Goal: Information Seeking & Learning: Learn about a topic

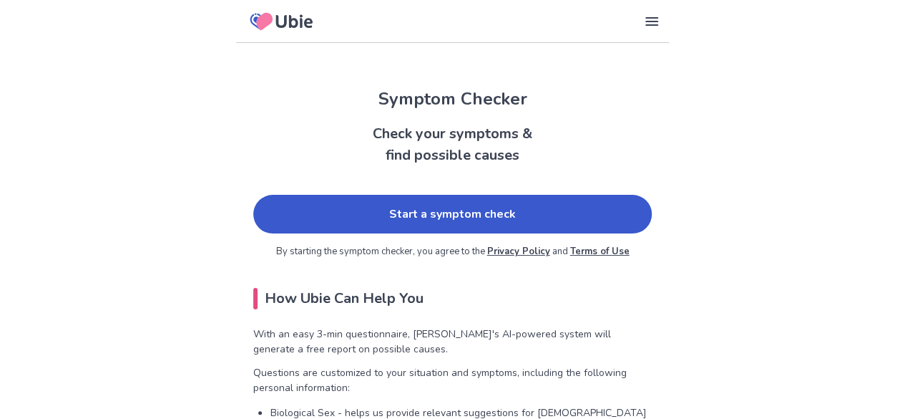
click at [344, 221] on link "Start a symptom check" at bounding box center [452, 214] width 399 height 39
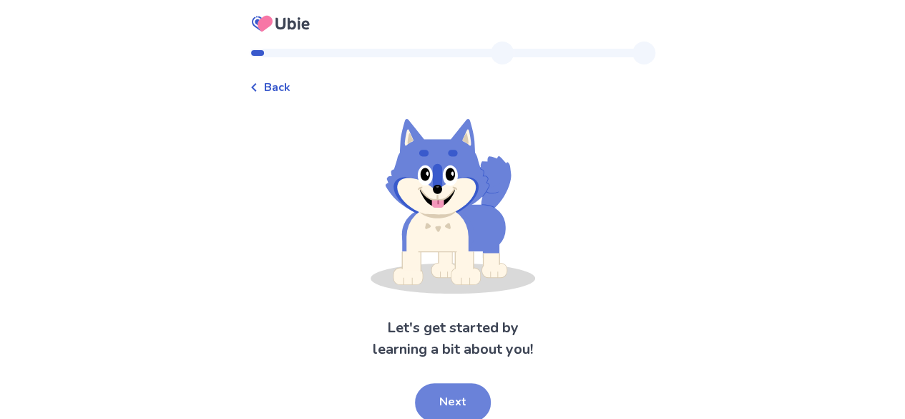
click at [445, 388] on button "Next" at bounding box center [453, 402] width 76 height 39
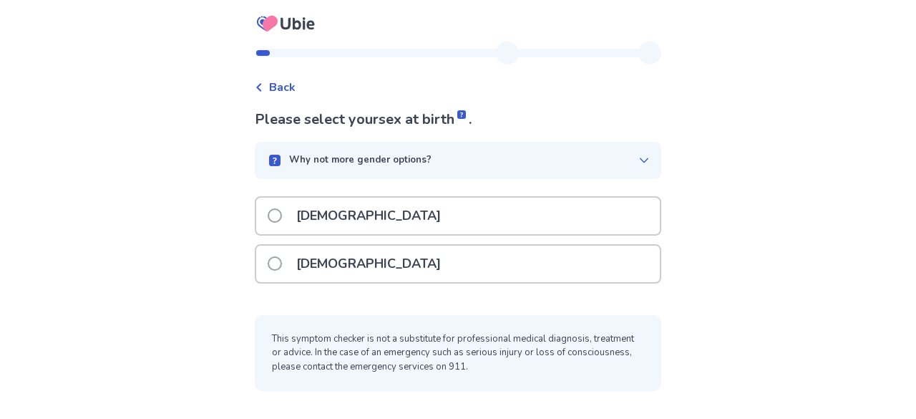
click at [352, 260] on p "[DEMOGRAPHIC_DATA]" at bounding box center [369, 263] width 162 height 36
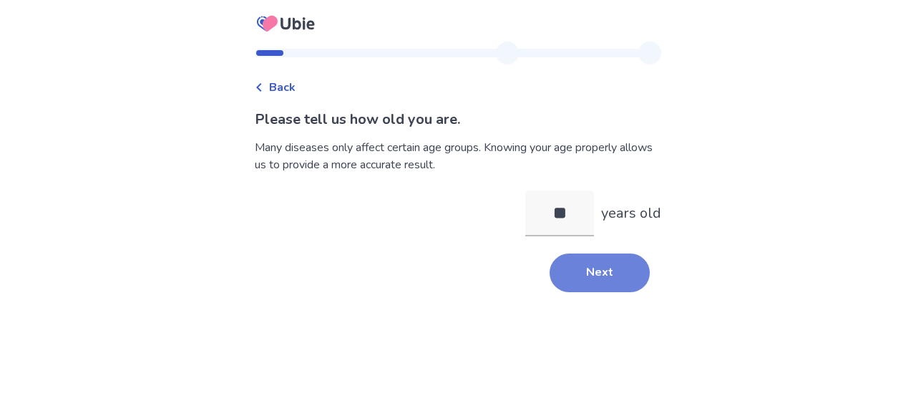
type input "**"
click at [588, 274] on button "Next" at bounding box center [599, 272] width 100 height 39
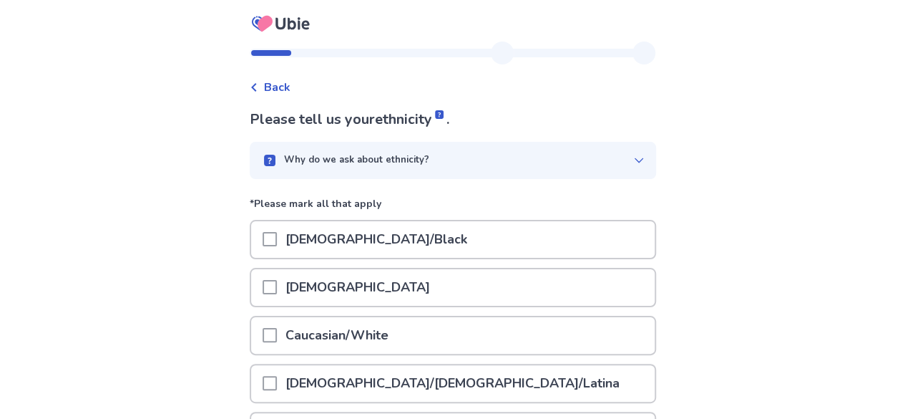
click at [274, 338] on span at bounding box center [270, 335] width 14 height 14
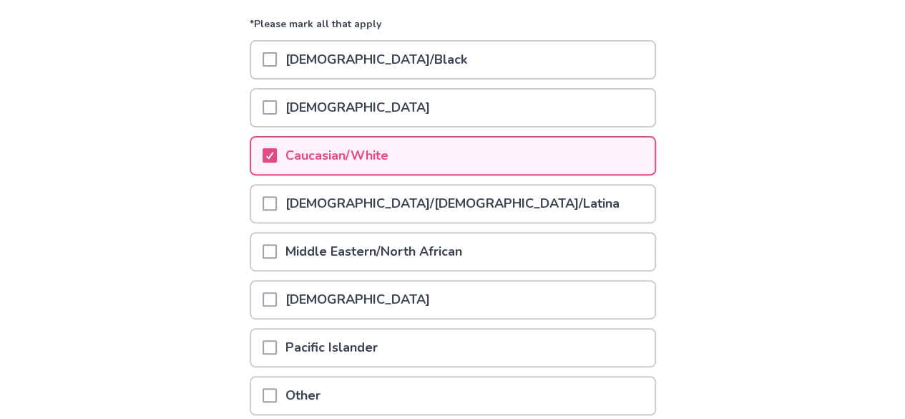
scroll to position [303, 0]
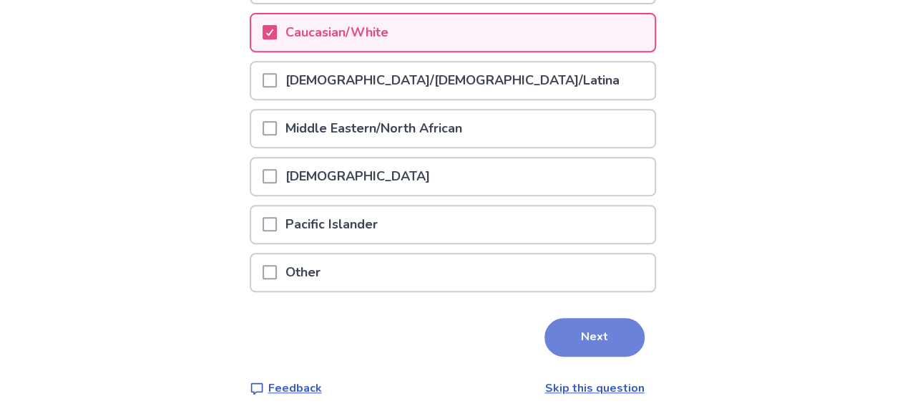
click at [557, 329] on button "Next" at bounding box center [594, 337] width 100 height 39
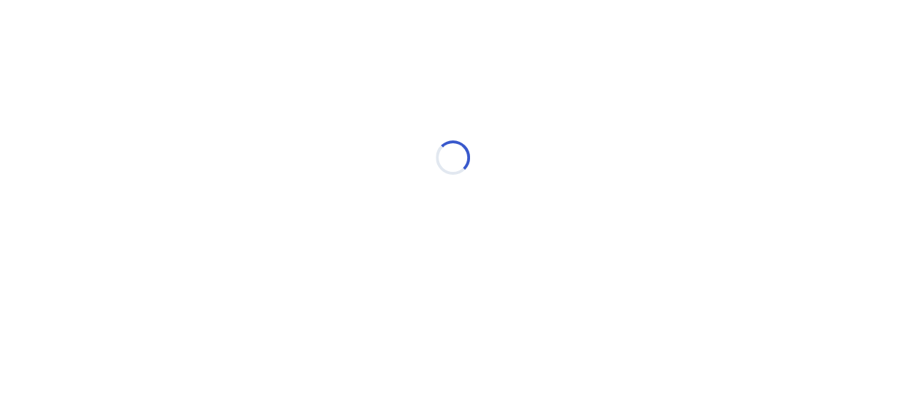
scroll to position [0, 0]
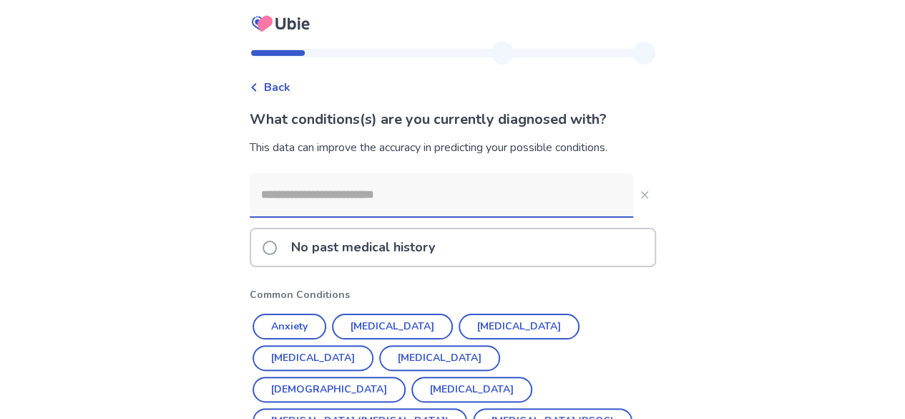
click at [289, 196] on input at bounding box center [441, 194] width 383 height 43
click at [290, 197] on input at bounding box center [441, 194] width 383 height 43
click at [337, 195] on input at bounding box center [441, 194] width 383 height 43
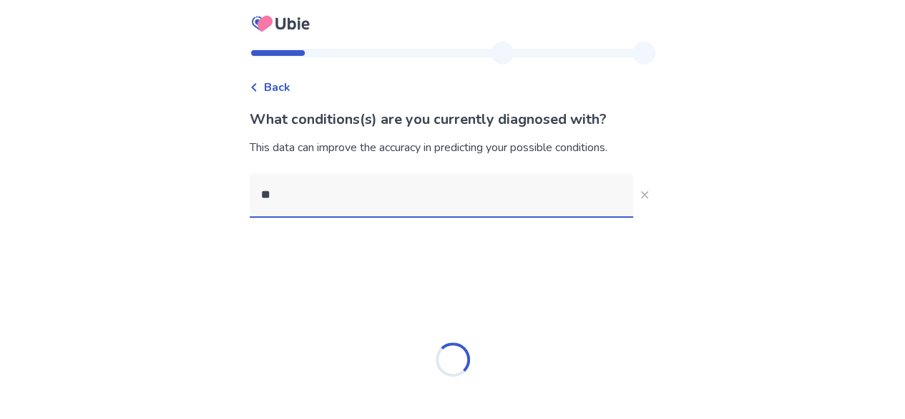
type input "*"
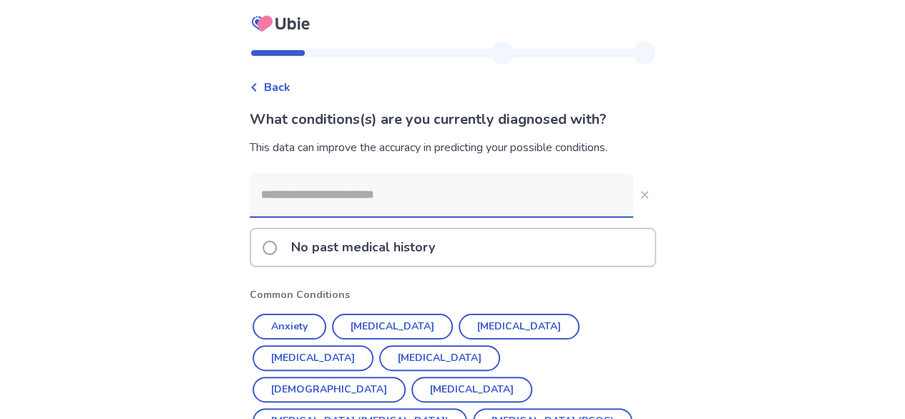
scroll to position [130, 0]
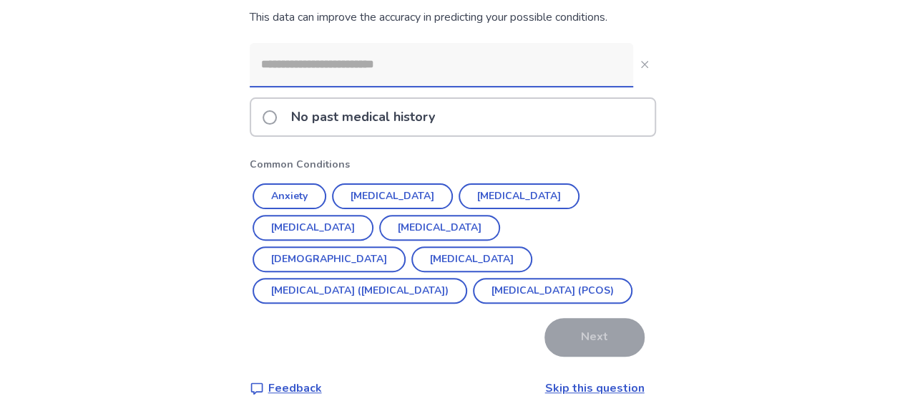
click at [562, 382] on link "Skip this question" at bounding box center [594, 388] width 99 height 16
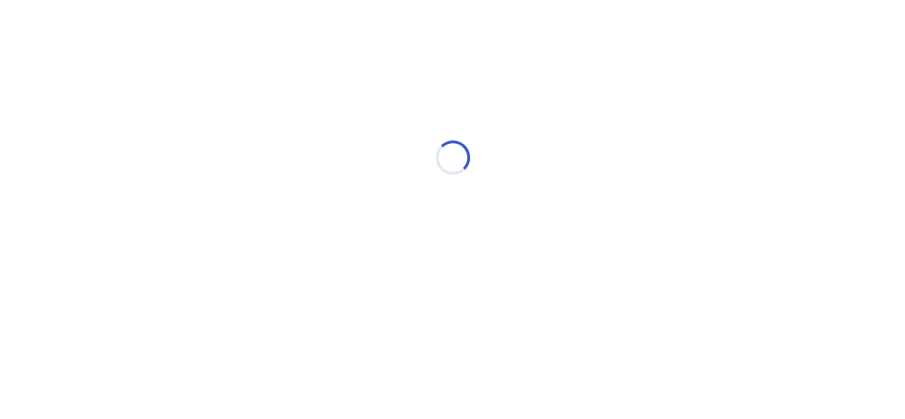
scroll to position [0, 0]
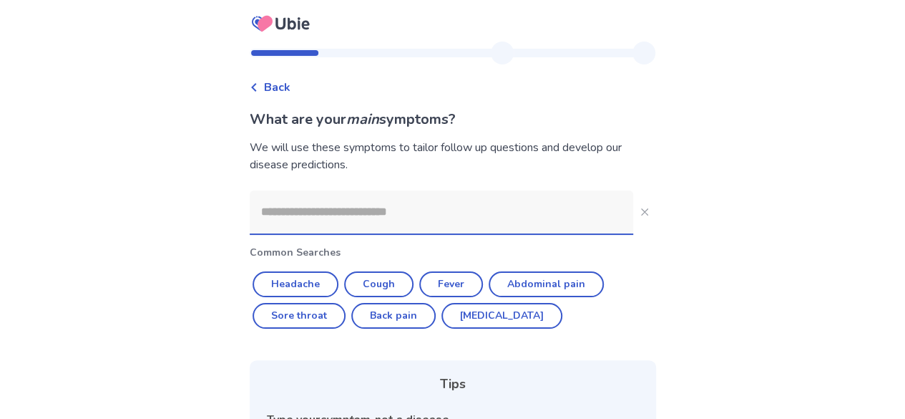
click at [317, 218] on input at bounding box center [441, 211] width 383 height 43
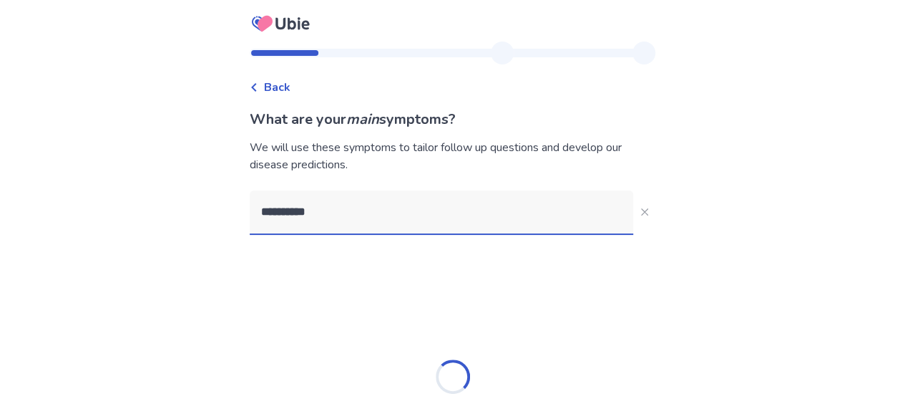
type input "**********"
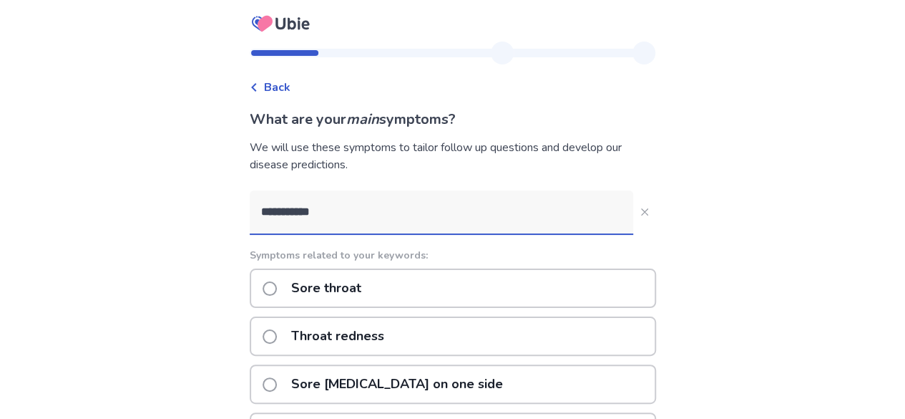
click at [322, 295] on p "Sore throat" at bounding box center [326, 288] width 87 height 36
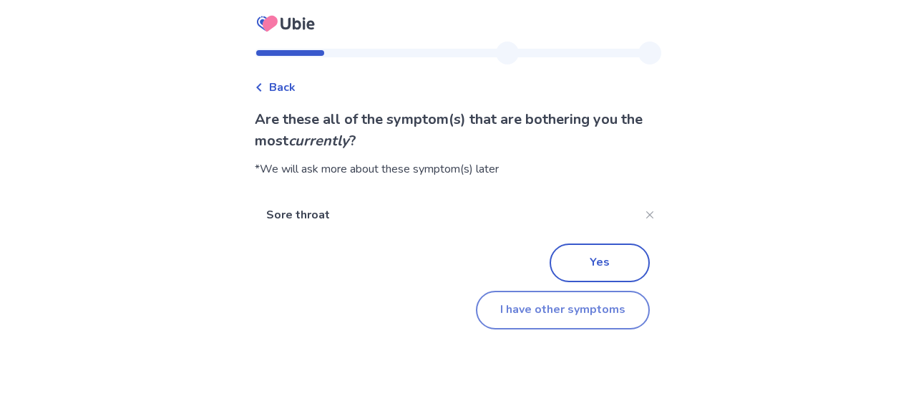
drag, startPoint x: 594, startPoint y: 248, endPoint x: 537, endPoint y: 319, distance: 90.6
click at [538, 320] on div "Yes I have other symptoms" at bounding box center [458, 282] width 406 height 94
click at [544, 328] on button "I have other symptoms" at bounding box center [563, 309] width 174 height 39
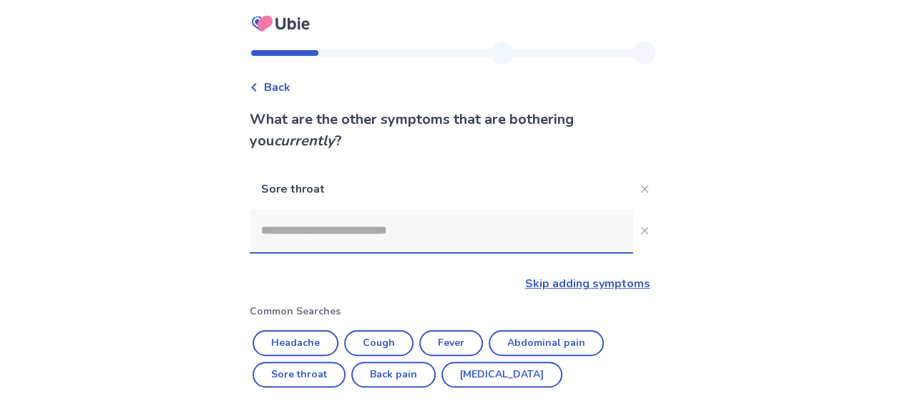
click at [313, 238] on input at bounding box center [441, 230] width 383 height 43
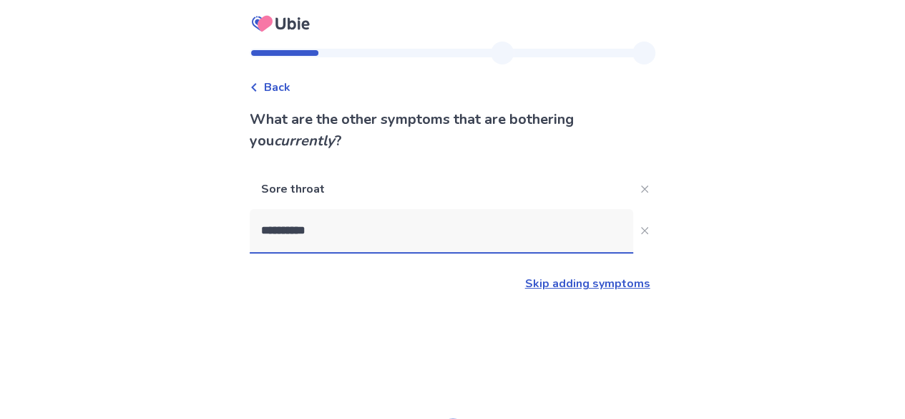
type input "**********"
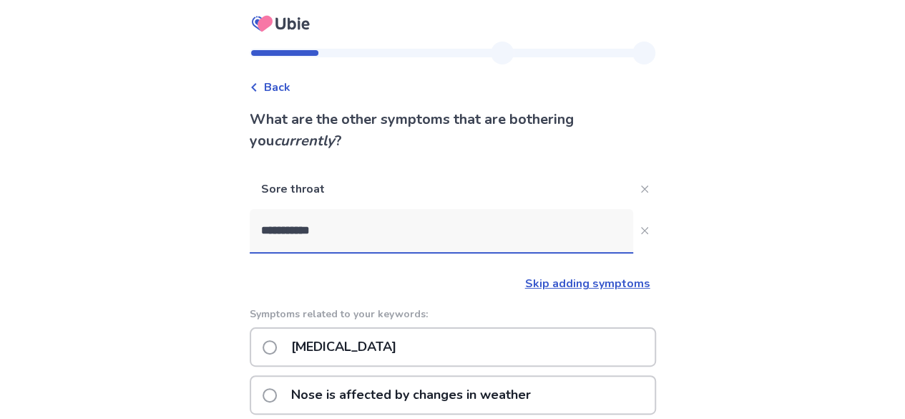
click at [353, 350] on p "[MEDICAL_DATA]" at bounding box center [344, 346] width 122 height 36
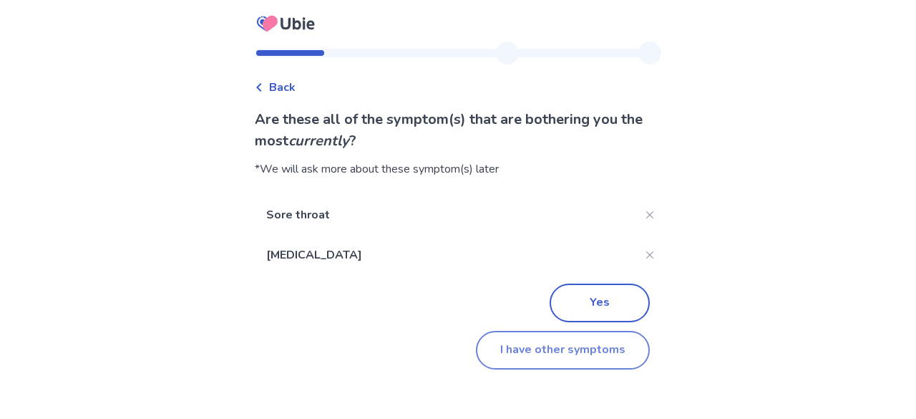
click at [545, 358] on button "I have other symptoms" at bounding box center [563, 350] width 174 height 39
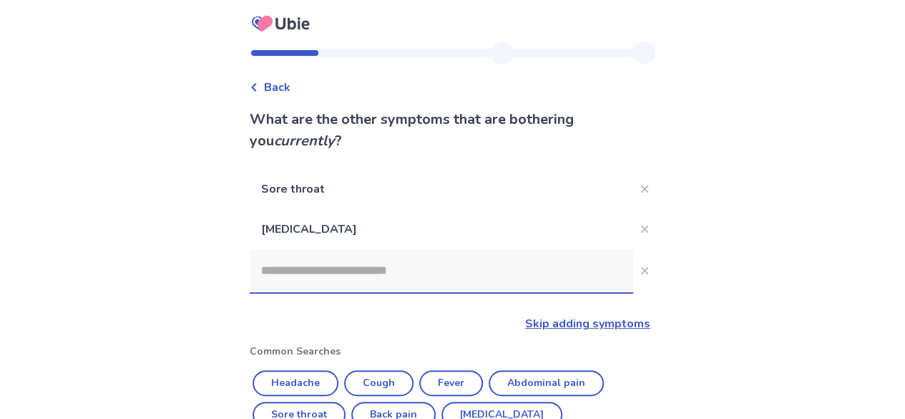
click at [450, 267] on input at bounding box center [441, 270] width 383 height 43
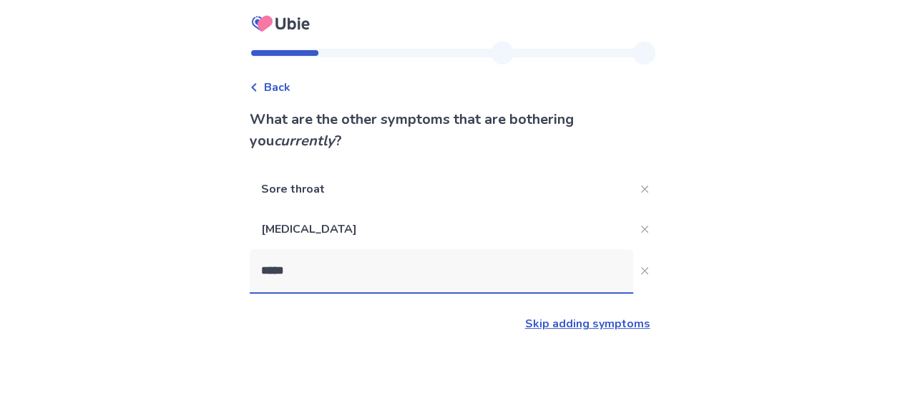
type input "******"
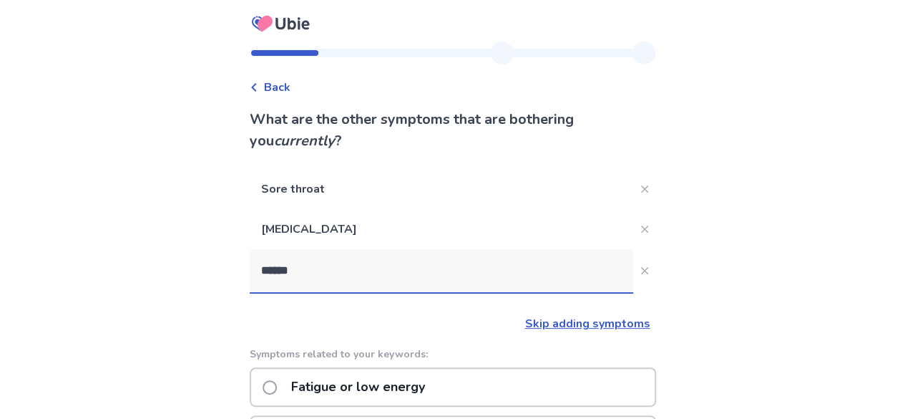
click at [356, 393] on p "Fatigue or low energy" at bounding box center [358, 386] width 151 height 36
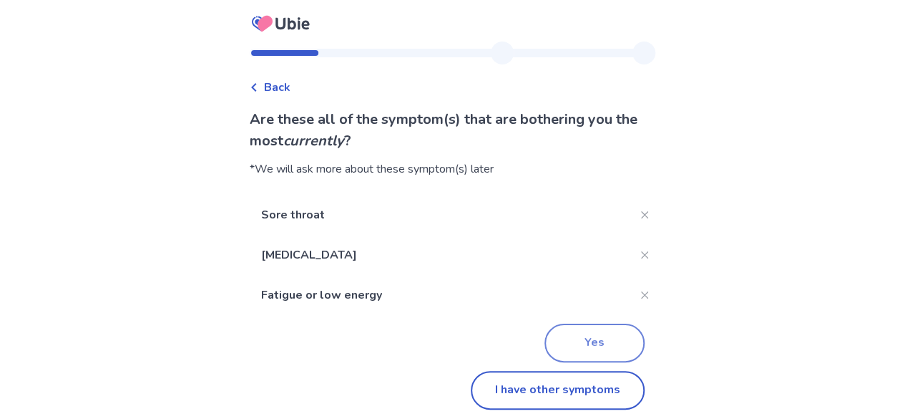
click at [590, 336] on button "Yes" at bounding box center [594, 342] width 100 height 39
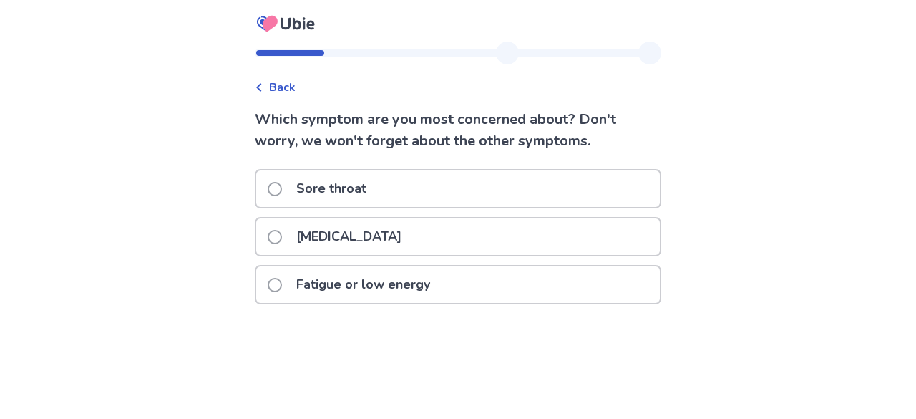
click at [282, 185] on span at bounding box center [275, 189] width 14 height 14
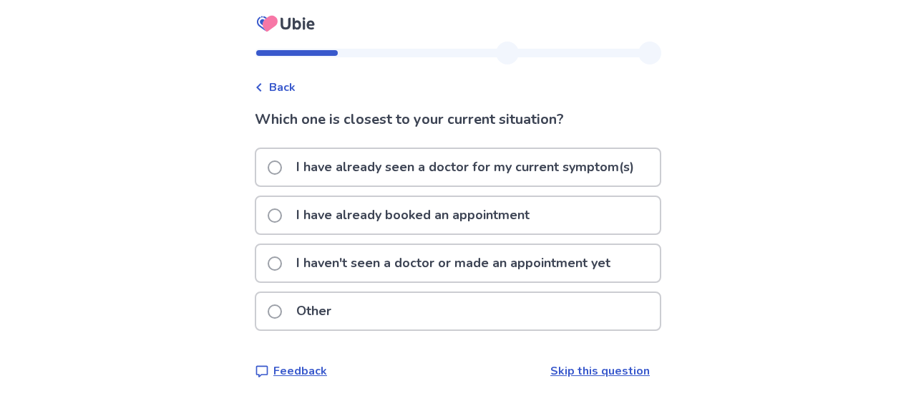
click at [362, 254] on p "I haven't seen a doctor or made an appointment yet" at bounding box center [453, 263] width 331 height 36
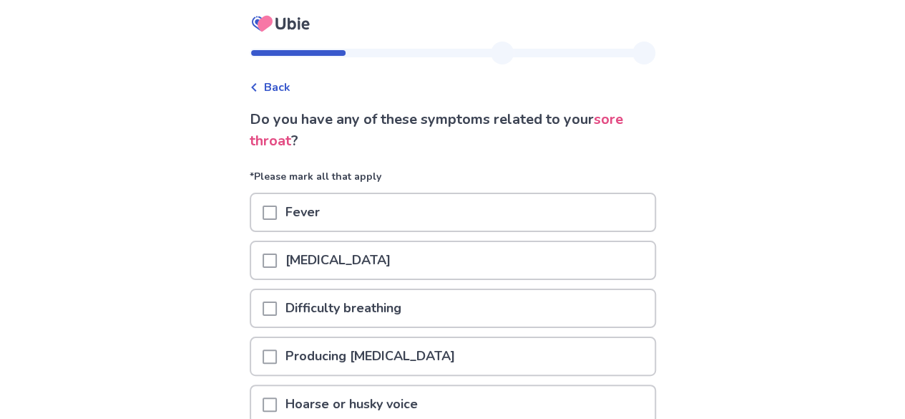
click at [273, 260] on span at bounding box center [270, 260] width 14 height 14
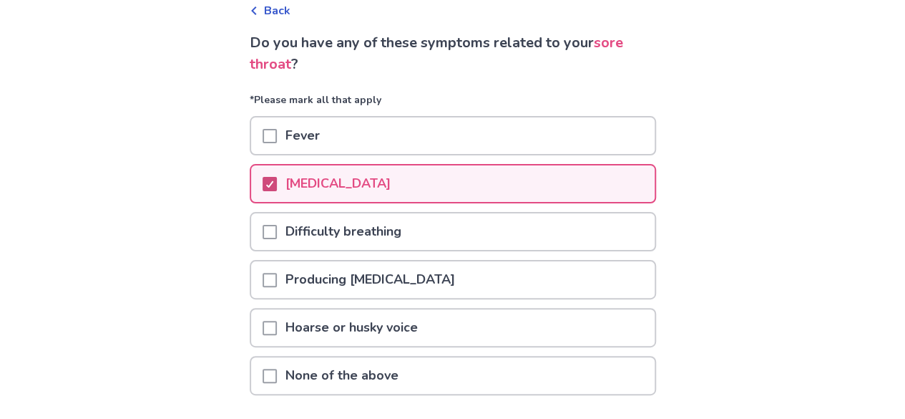
scroll to position [77, 0]
click at [277, 278] on span at bounding box center [270, 279] width 14 height 14
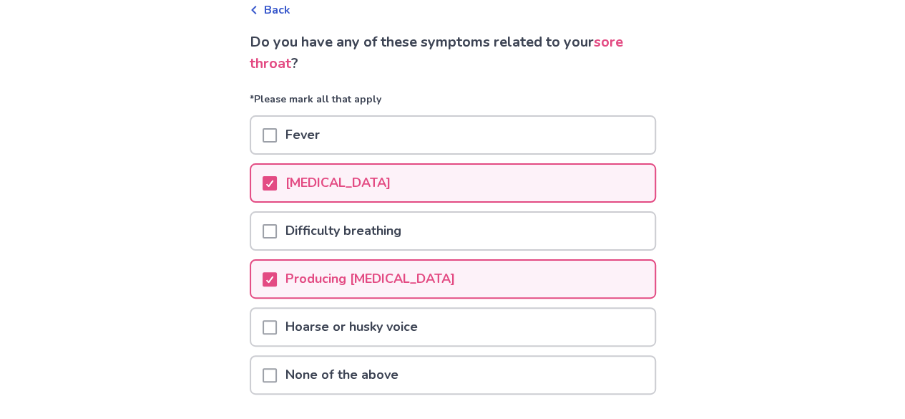
click at [275, 325] on span at bounding box center [270, 327] width 14 height 14
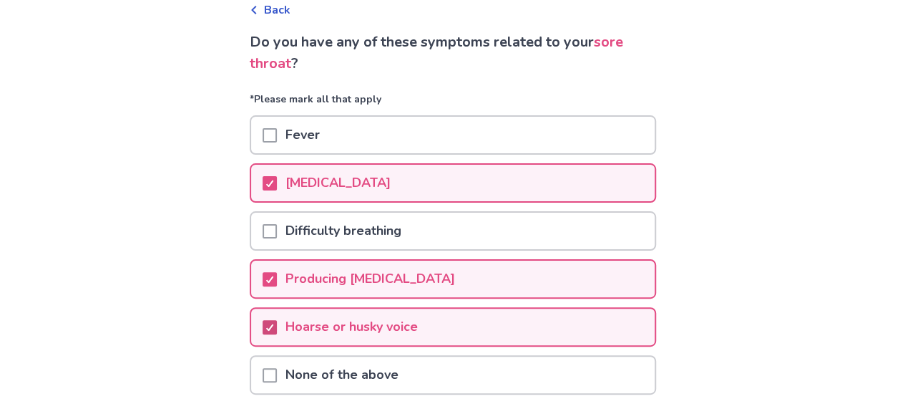
scroll to position [180, 0]
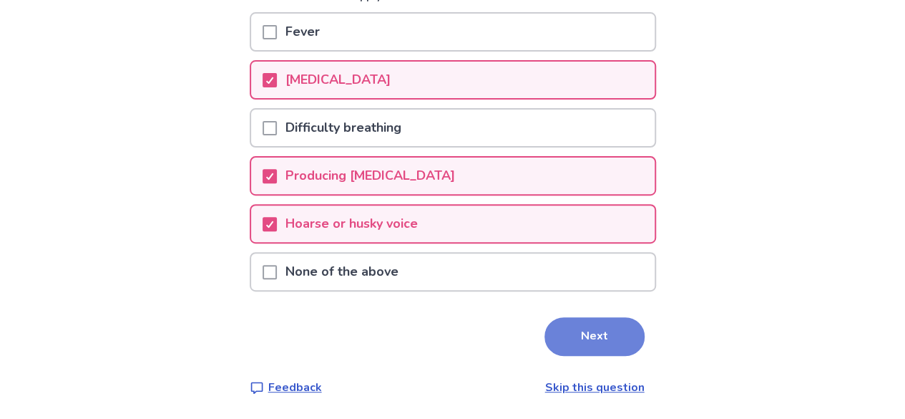
click at [577, 337] on button "Next" at bounding box center [594, 336] width 100 height 39
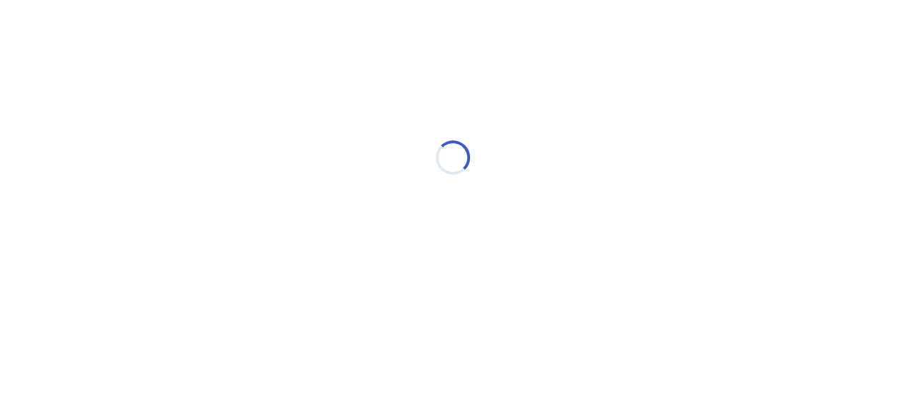
scroll to position [0, 0]
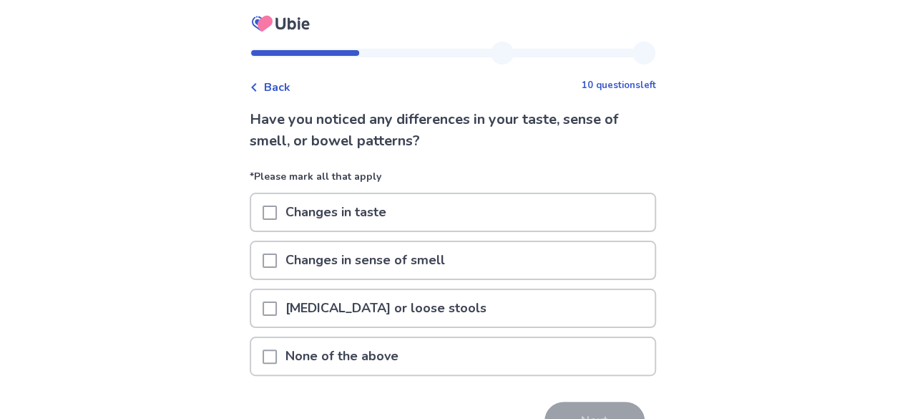
click at [274, 351] on span at bounding box center [270, 356] width 14 height 14
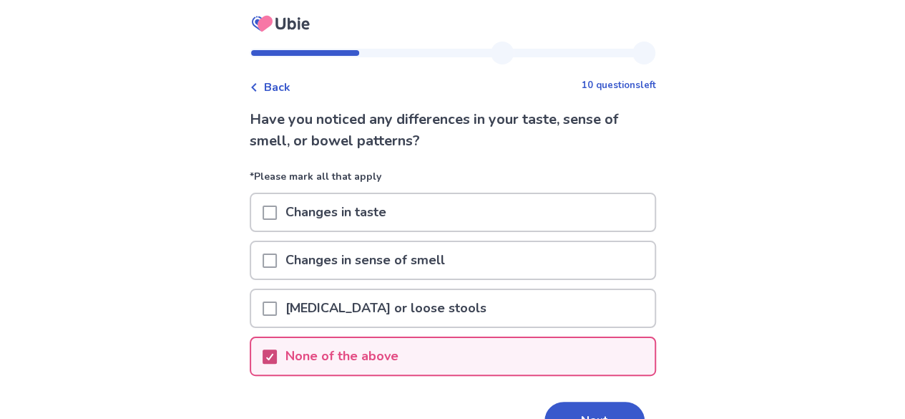
scroll to position [84, 0]
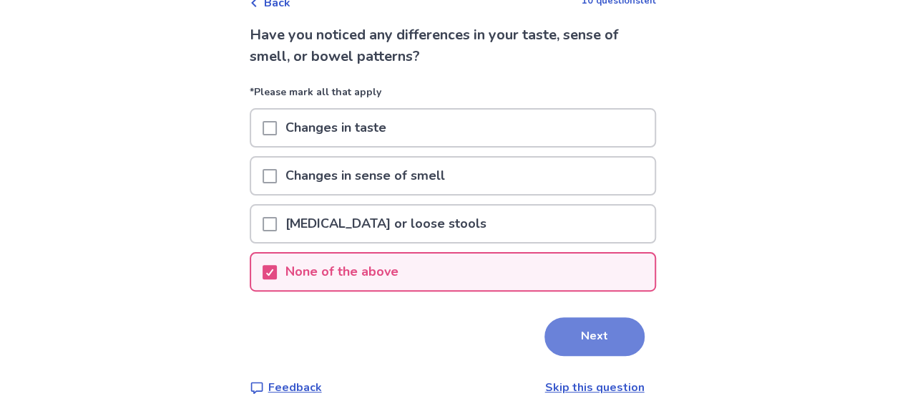
click at [578, 328] on button "Next" at bounding box center [594, 336] width 100 height 39
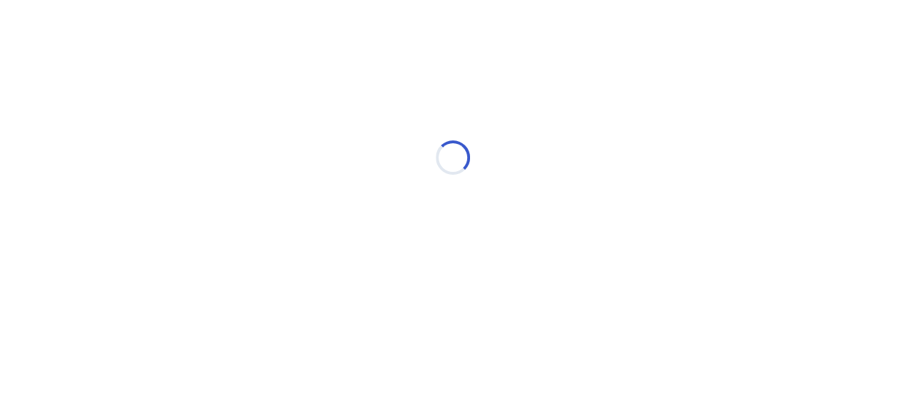
scroll to position [0, 0]
select select "*"
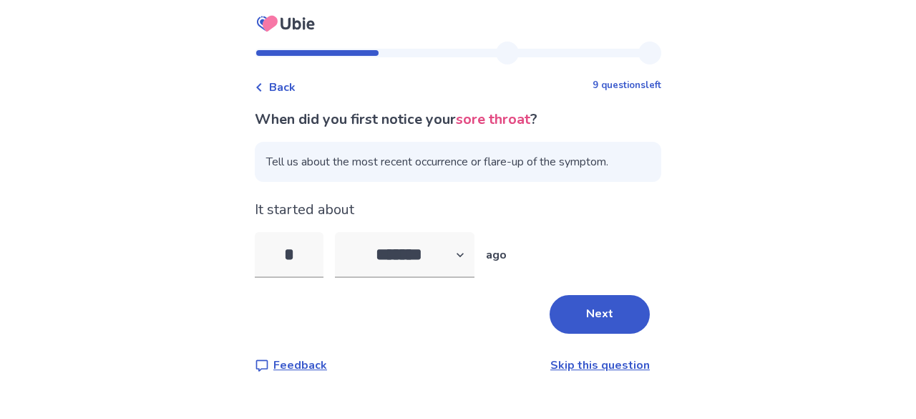
type input "*"
click at [590, 334] on div "When did you first notice your sore throat ? Tell us about the most recent occu…" at bounding box center [458, 241] width 406 height 265
click at [581, 317] on button "Next" at bounding box center [599, 314] width 100 height 39
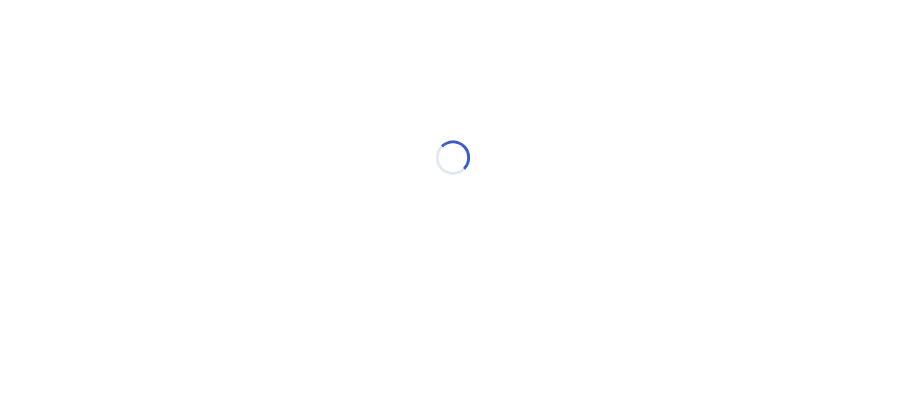
select select "*"
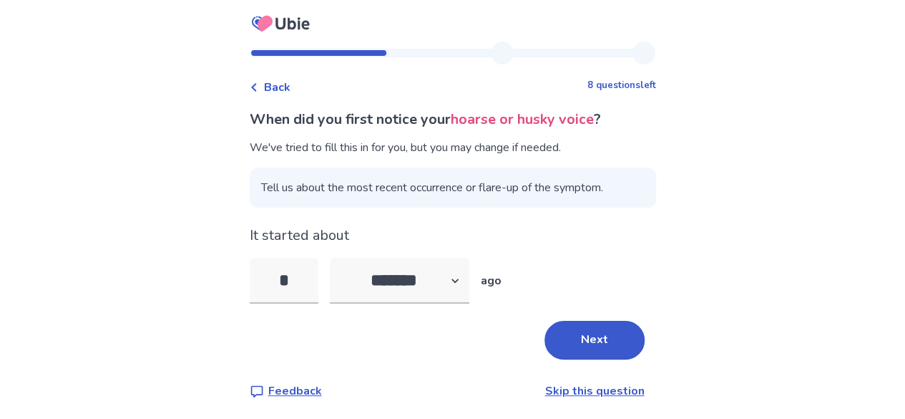
drag, startPoint x: 598, startPoint y: 346, endPoint x: 584, endPoint y: 343, distance: 14.5
click at [584, 343] on button "Next" at bounding box center [594, 340] width 100 height 39
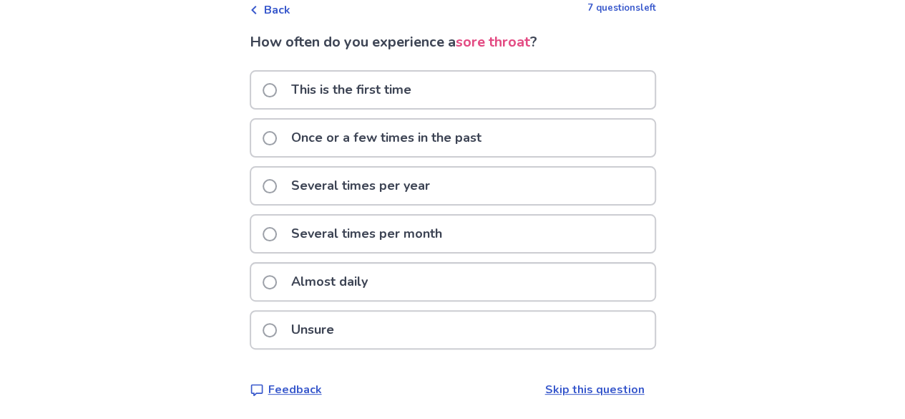
scroll to position [77, 0]
click at [344, 180] on p "Several times per year" at bounding box center [361, 185] width 156 height 36
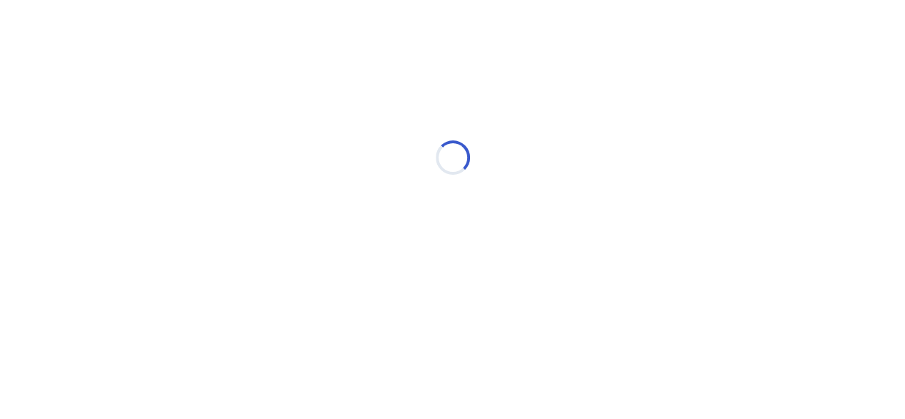
scroll to position [0, 0]
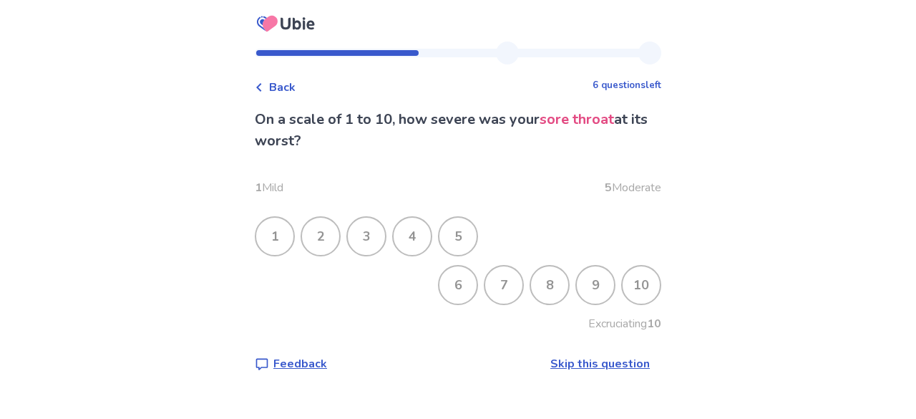
click at [454, 297] on div "6" at bounding box center [457, 284] width 37 height 37
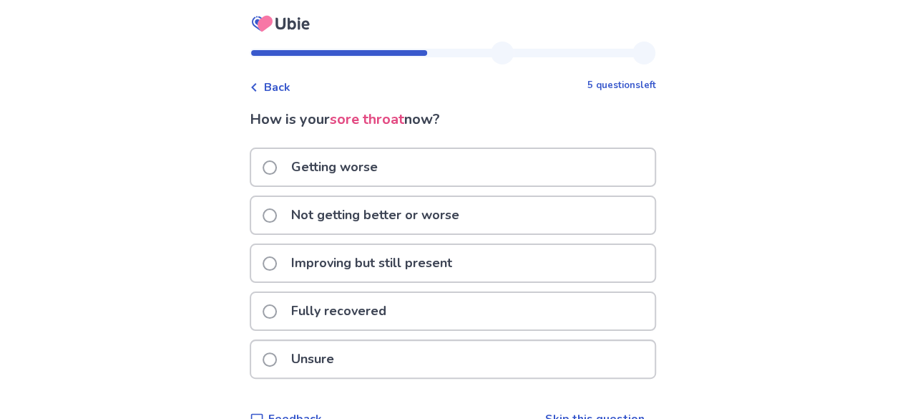
click at [288, 261] on label "Improving but still present" at bounding box center [362, 263] width 198 height 36
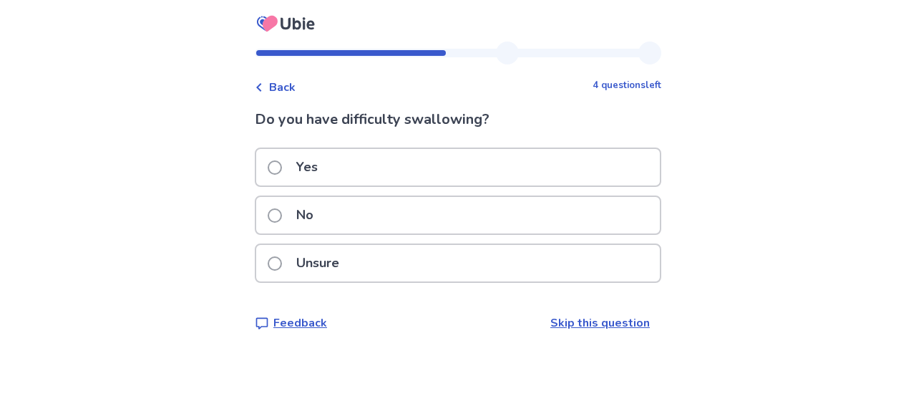
click at [292, 221] on label "No" at bounding box center [295, 215] width 54 height 36
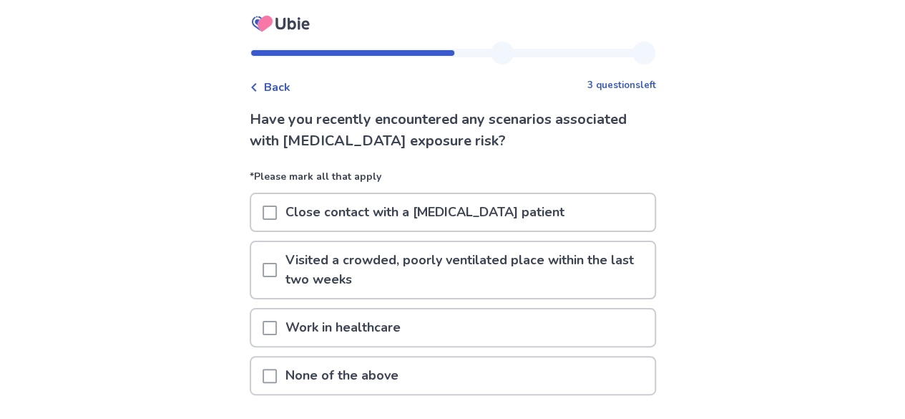
click at [277, 288] on div at bounding box center [270, 270] width 14 height 56
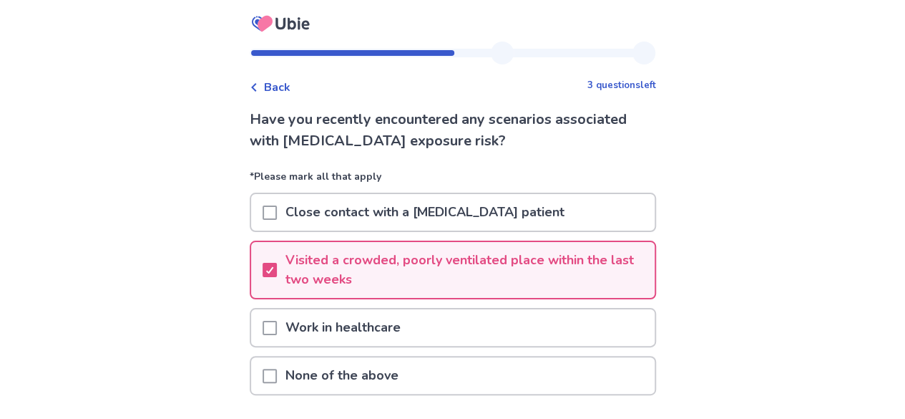
scroll to position [103, 0]
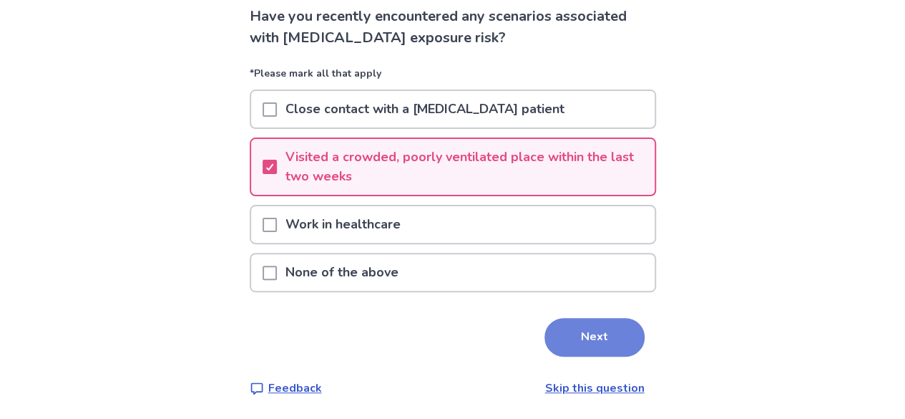
click at [614, 344] on button "Next" at bounding box center [594, 337] width 100 height 39
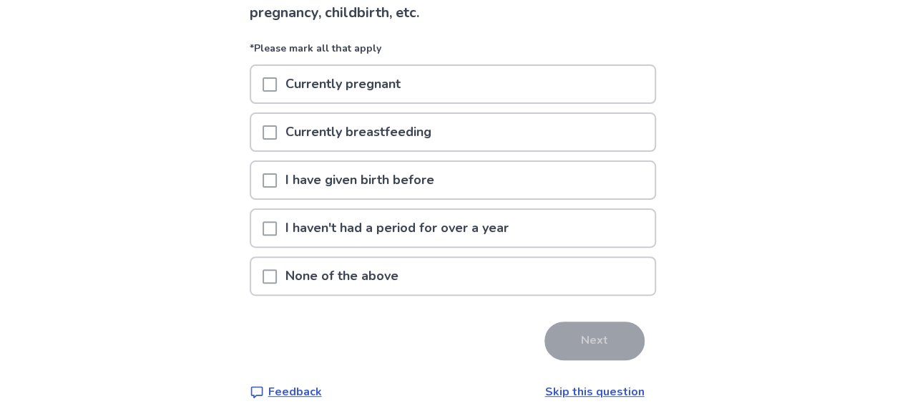
scroll to position [129, 0]
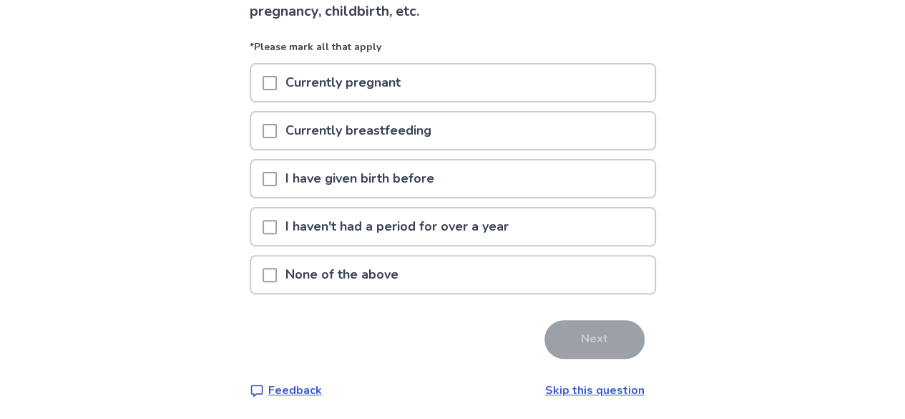
click at [349, 290] on p "None of the above" at bounding box center [342, 274] width 130 height 36
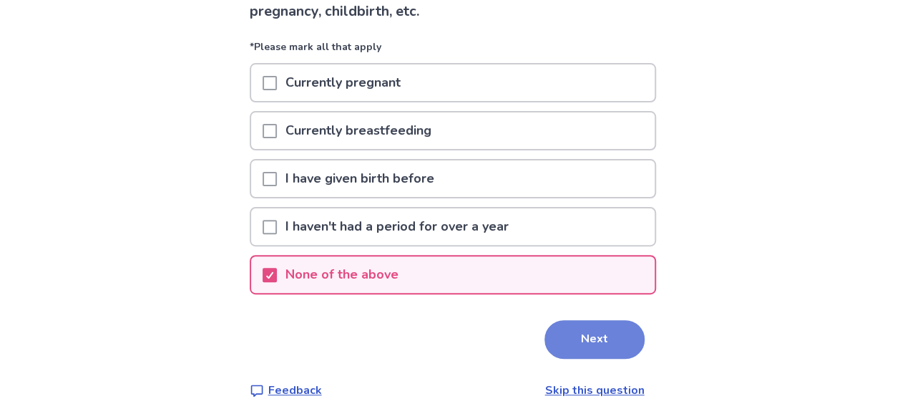
click at [569, 340] on button "Next" at bounding box center [594, 339] width 100 height 39
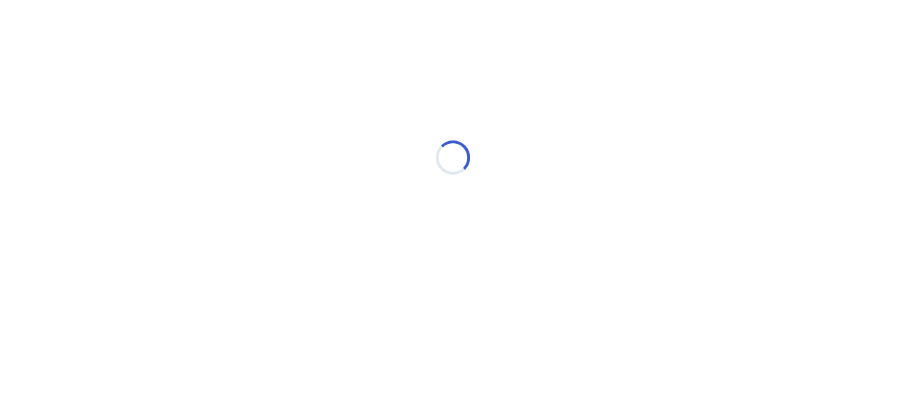
scroll to position [0, 0]
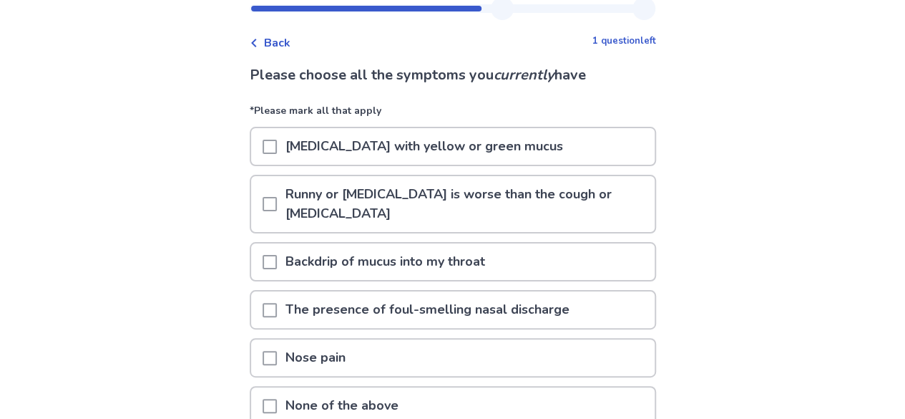
scroll to position [44, 0]
click at [384, 212] on p "Runny or blocked nose is worse than the cough or throat pain" at bounding box center [466, 205] width 378 height 56
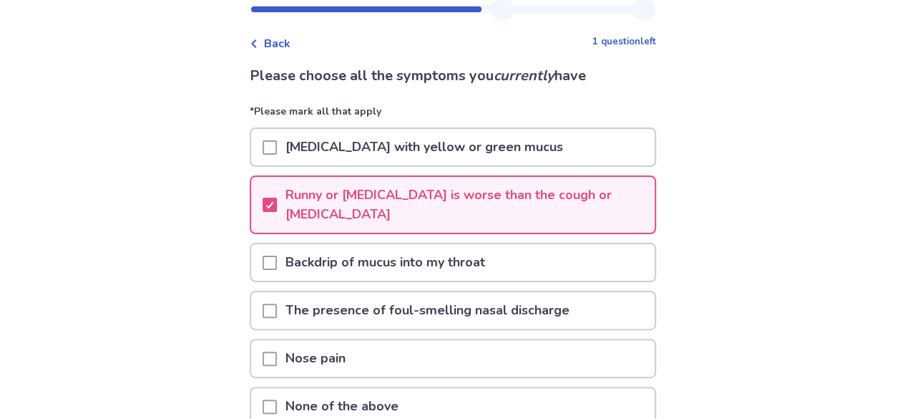
scroll to position [177, 0]
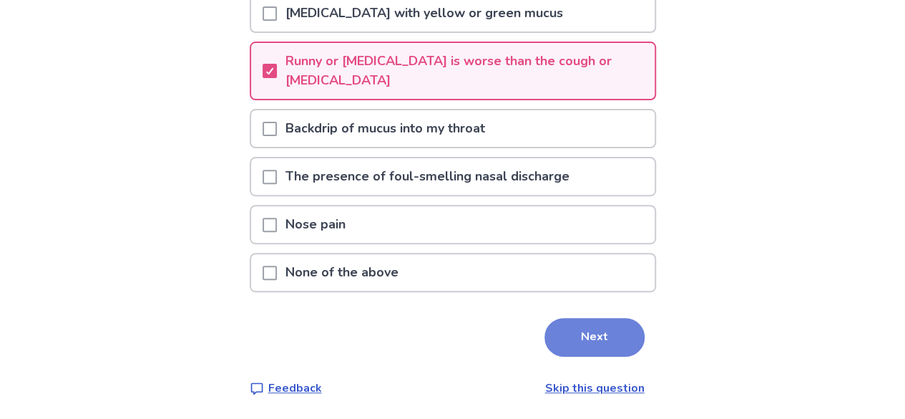
click at [587, 344] on button "Next" at bounding box center [594, 337] width 100 height 39
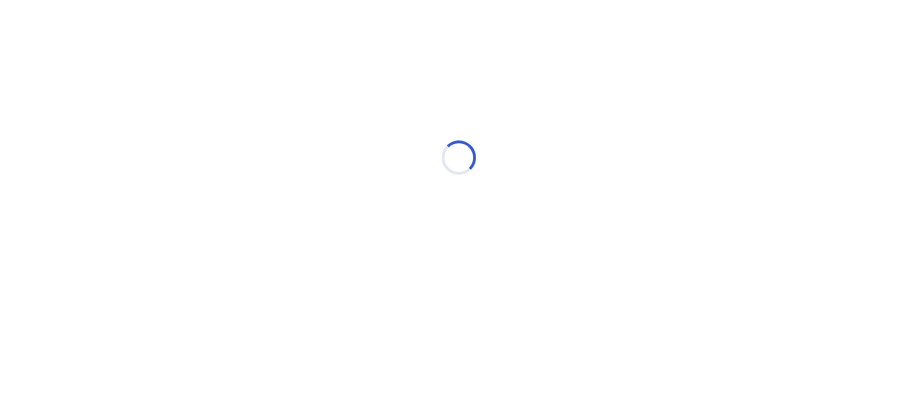
scroll to position [0, 0]
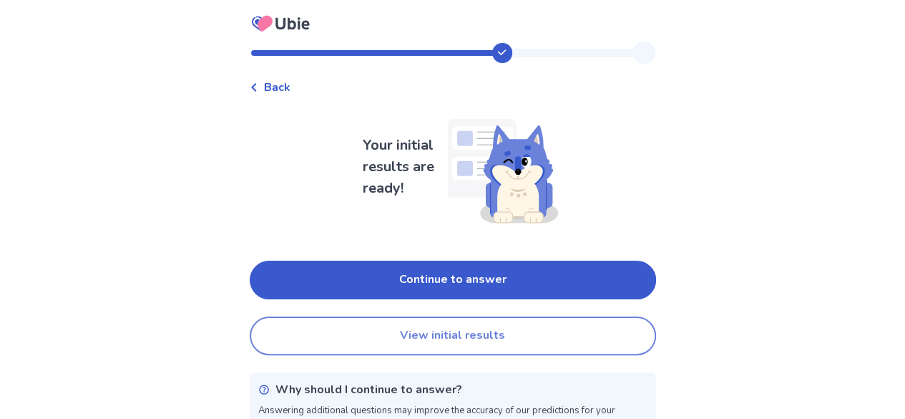
drag, startPoint x: 475, startPoint y: 346, endPoint x: 468, endPoint y: 340, distance: 9.2
click at [468, 340] on button "View initial results" at bounding box center [453, 335] width 406 height 39
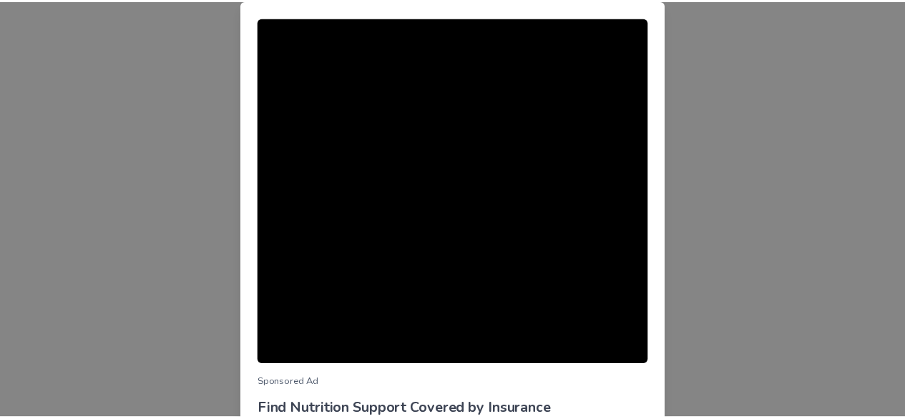
scroll to position [176, 0]
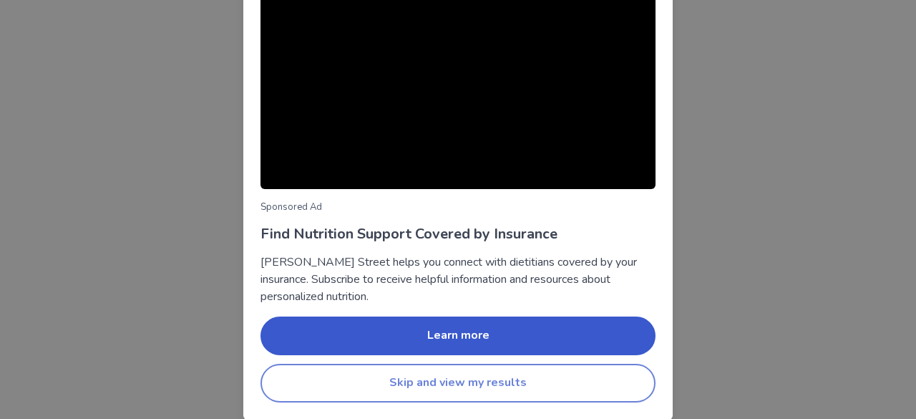
click at [396, 379] on button "Skip and view my results" at bounding box center [457, 382] width 395 height 39
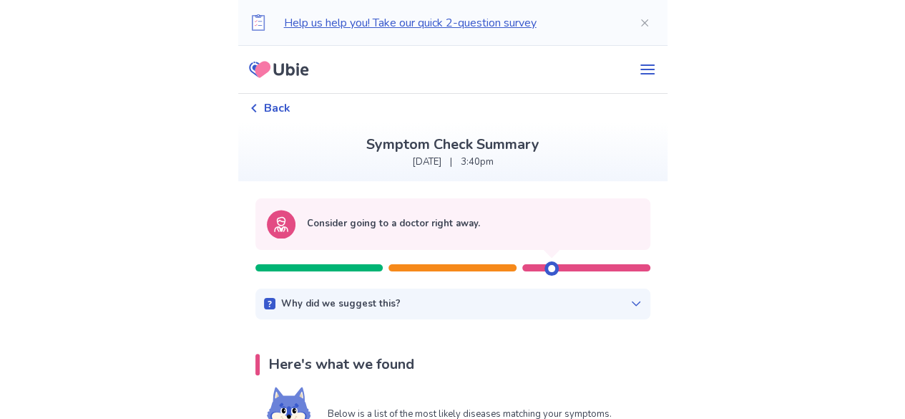
click at [466, 299] on div "Why did we suggest this?" at bounding box center [453, 304] width 378 height 14
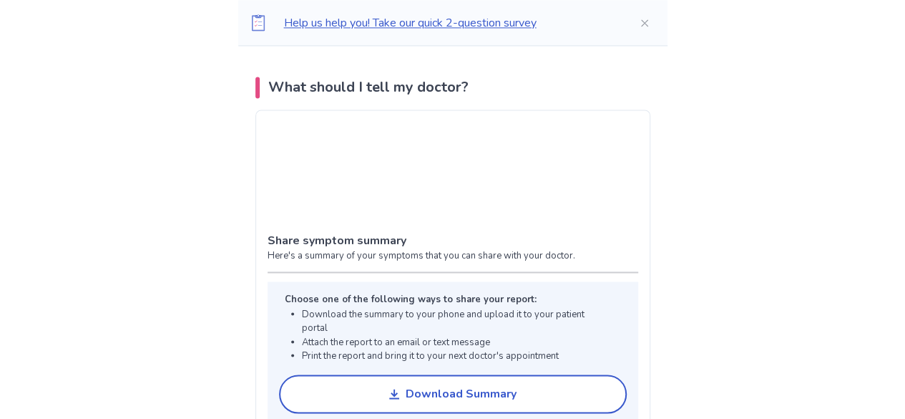
scroll to position [864, 0]
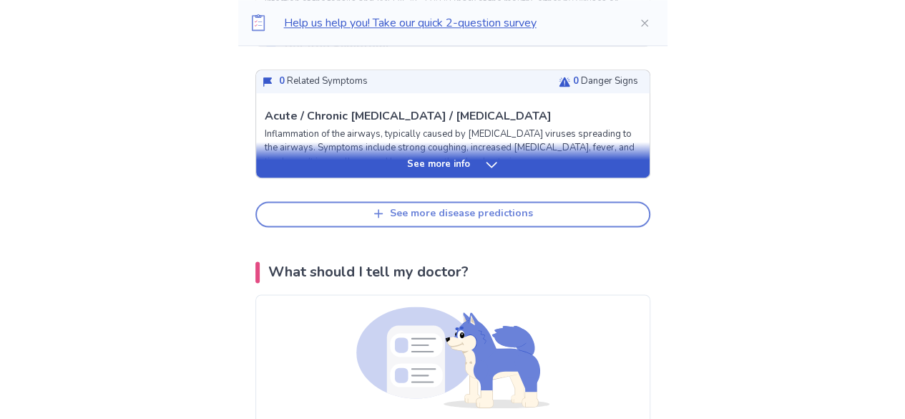
click at [411, 219] on button "See more disease predictions" at bounding box center [452, 214] width 395 height 26
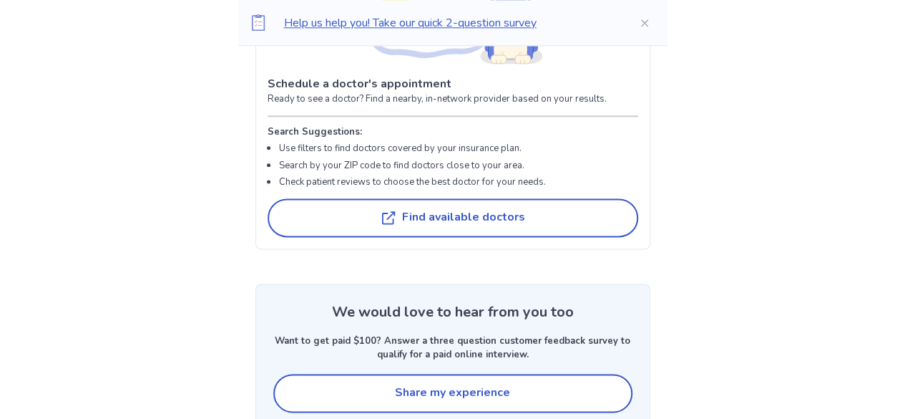
scroll to position [3564, 0]
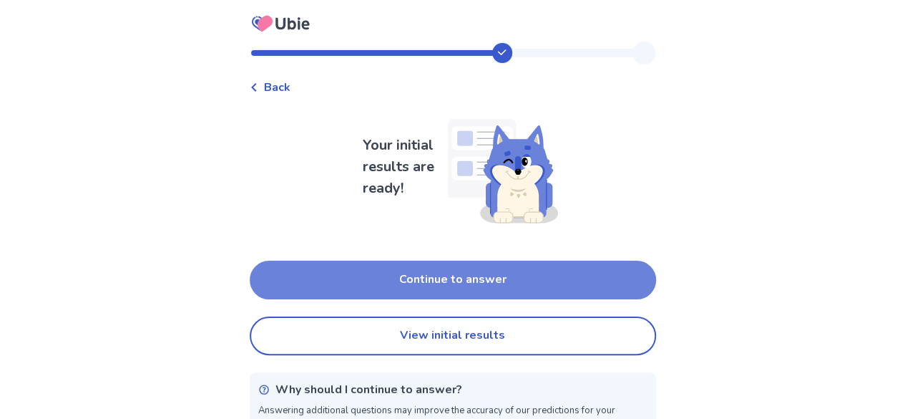
click at [378, 278] on button "Continue to answer" at bounding box center [453, 279] width 406 height 39
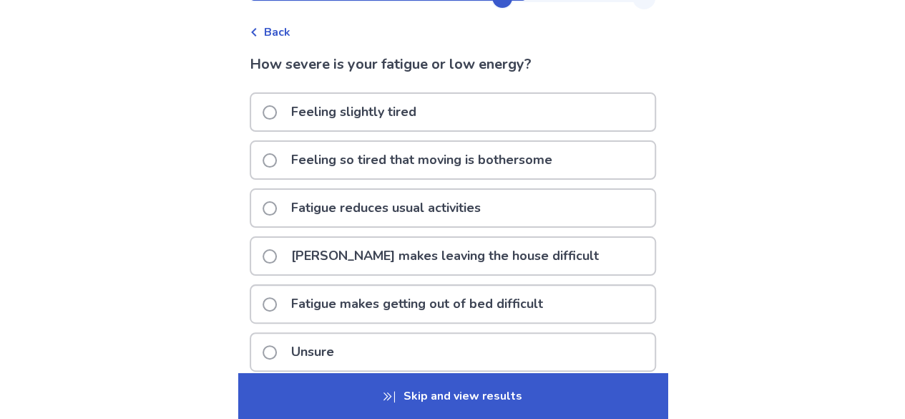
scroll to position [64, 0]
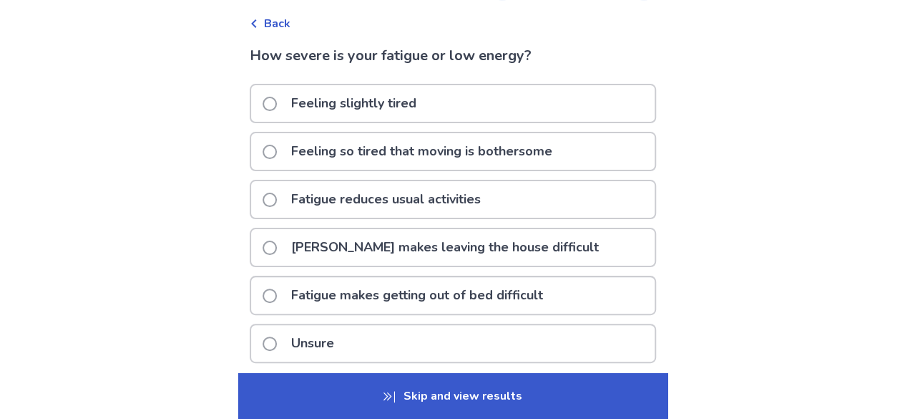
click at [285, 195] on label "Fatigue reduces usual activities" at bounding box center [376, 199] width 227 height 36
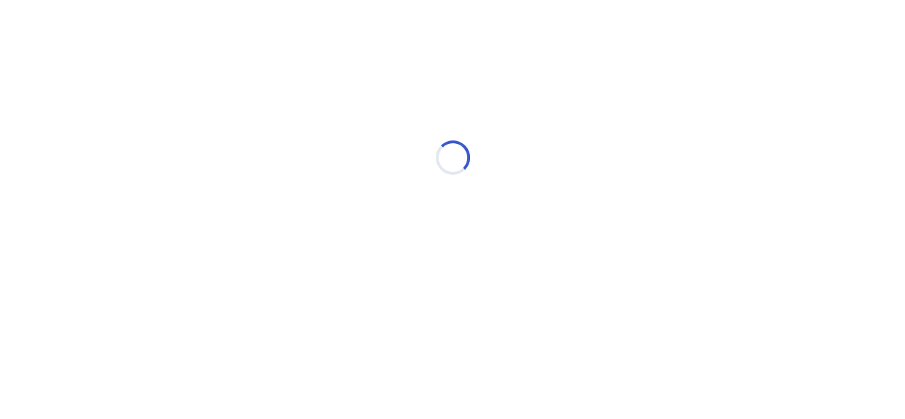
scroll to position [0, 0]
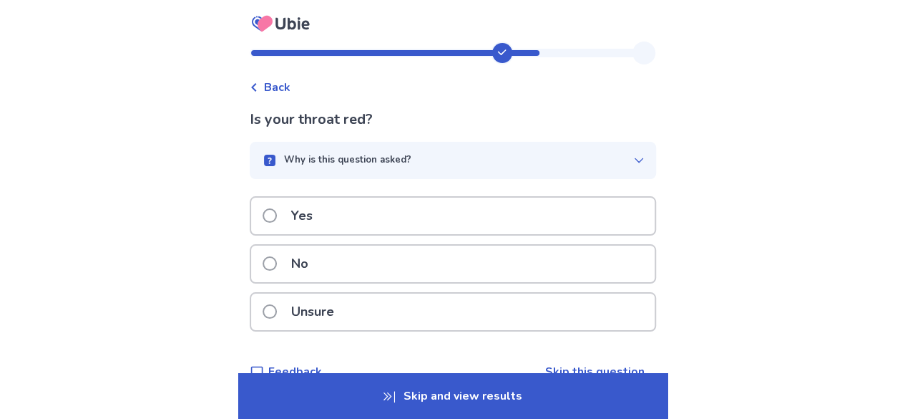
click at [301, 208] on p "Yes" at bounding box center [302, 215] width 39 height 36
click at [296, 316] on p "Unsure" at bounding box center [313, 311] width 60 height 36
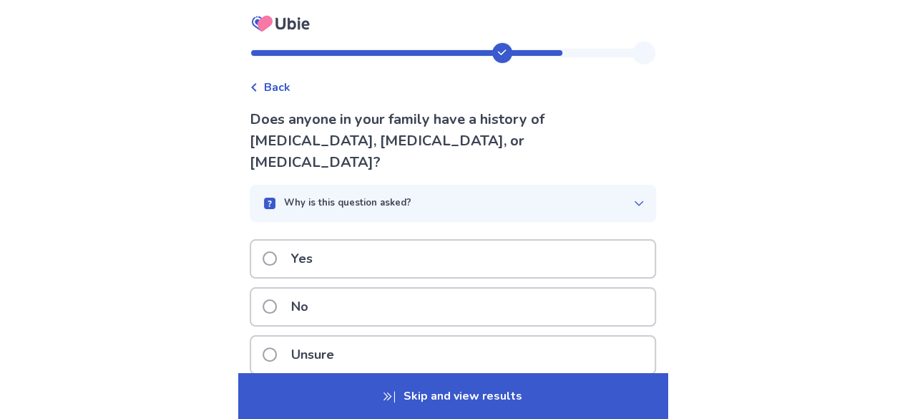
click at [277, 251] on span at bounding box center [270, 258] width 14 height 14
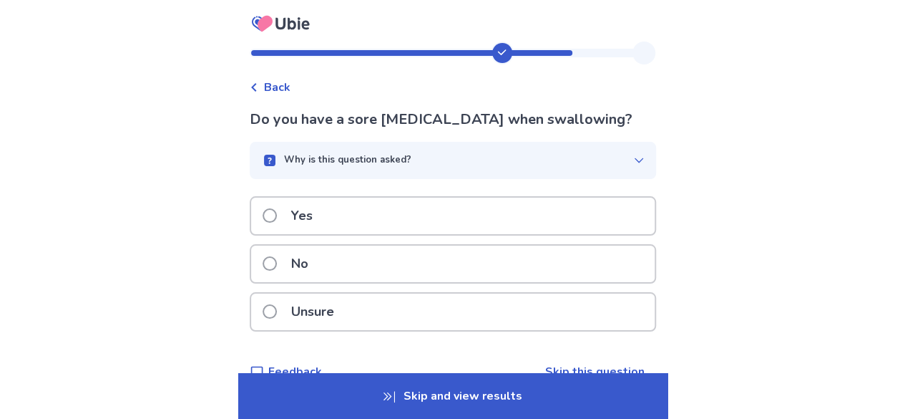
click at [306, 262] on p "No" at bounding box center [300, 263] width 34 height 36
click at [273, 215] on span at bounding box center [270, 215] width 14 height 14
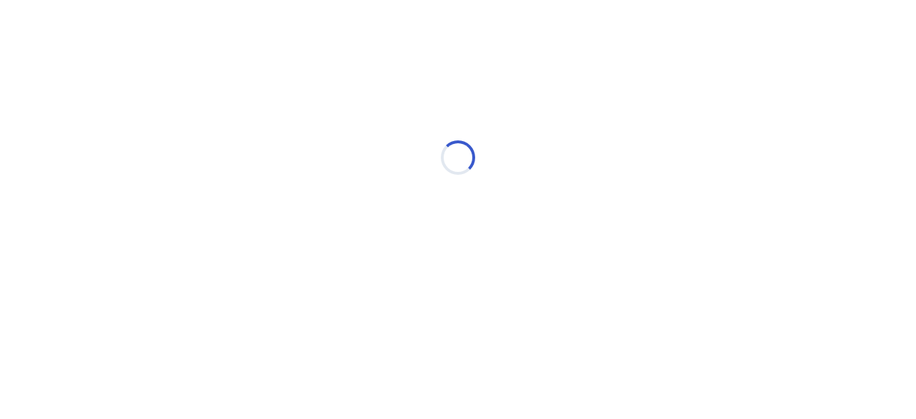
select select "*"
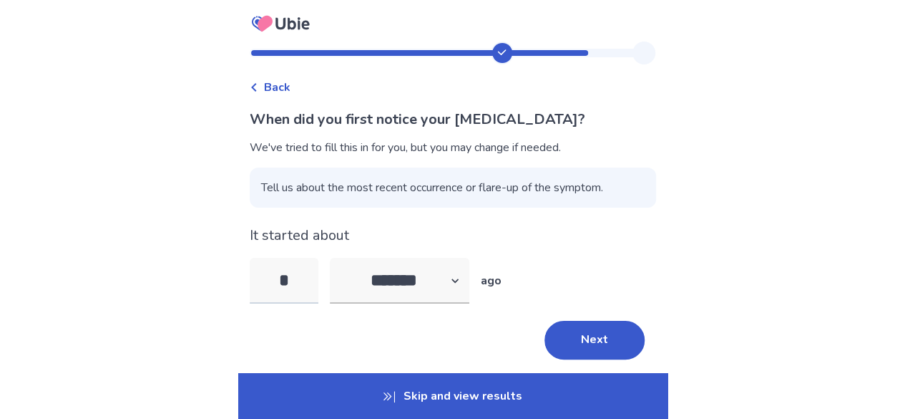
click at [296, 291] on input "*" at bounding box center [284, 281] width 69 height 46
drag, startPoint x: 296, startPoint y: 291, endPoint x: 273, endPoint y: 277, distance: 27.0
click at [273, 277] on input "*" at bounding box center [284, 281] width 69 height 46
type input "*"
click at [597, 338] on button "Next" at bounding box center [594, 340] width 100 height 39
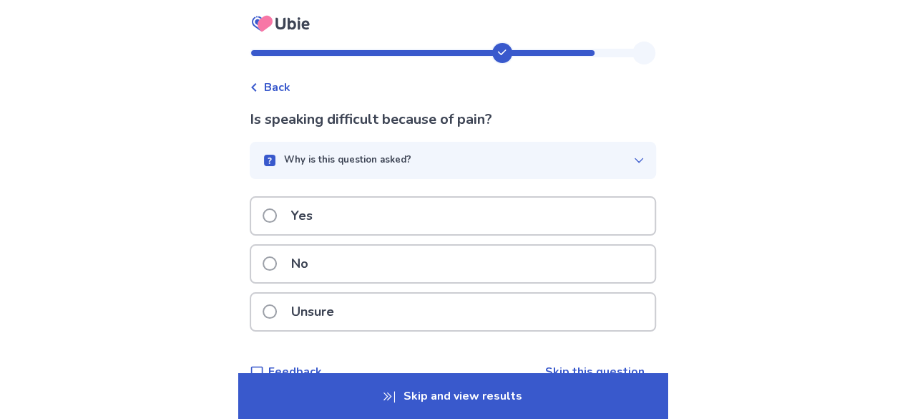
click at [300, 248] on p "No" at bounding box center [300, 263] width 34 height 36
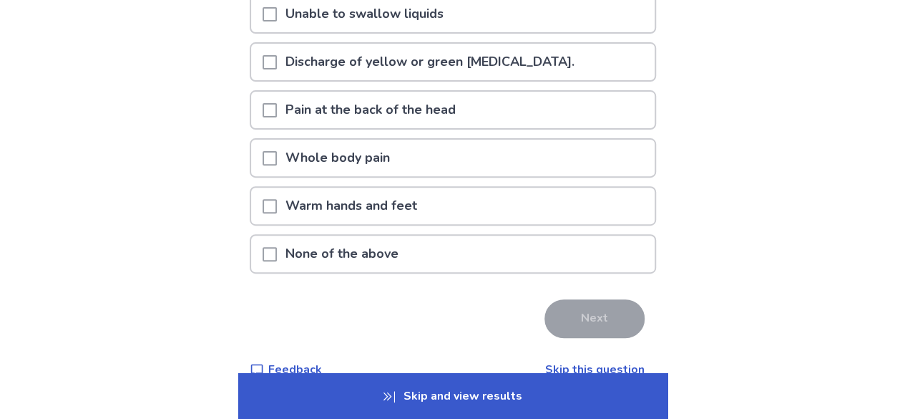
scroll to position [183, 0]
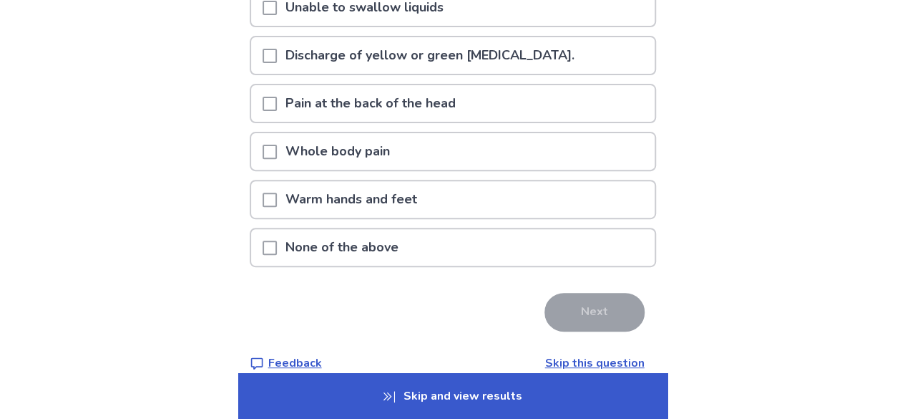
click at [319, 255] on p "None of the above" at bounding box center [342, 247] width 130 height 36
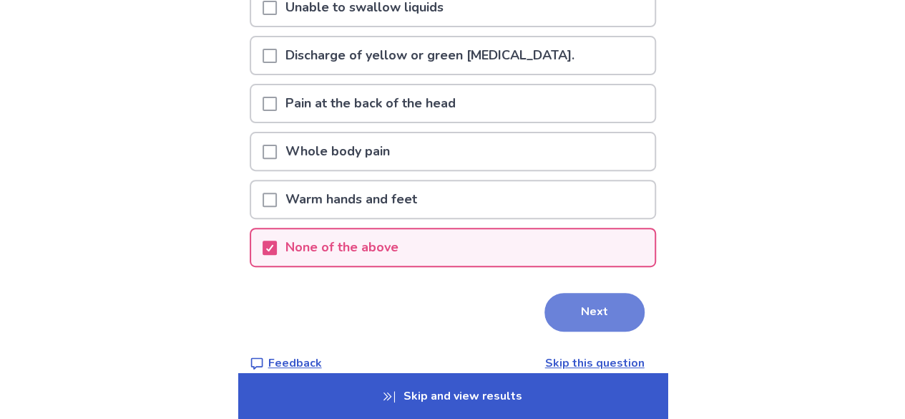
click at [572, 312] on button "Next" at bounding box center [594, 312] width 100 height 39
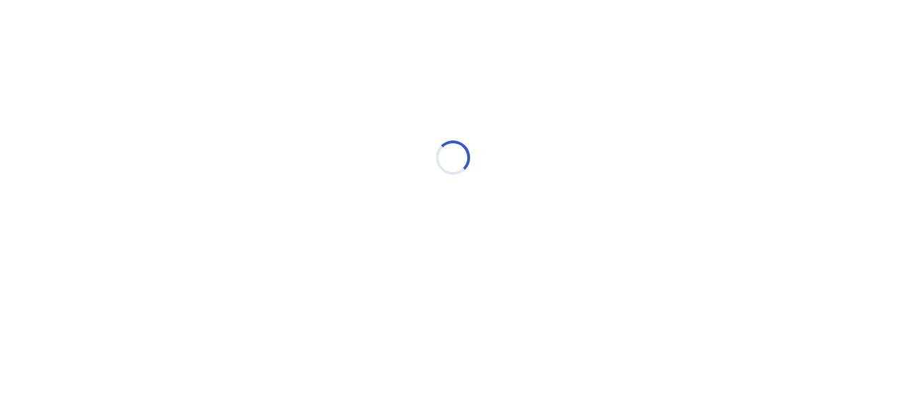
scroll to position [0, 0]
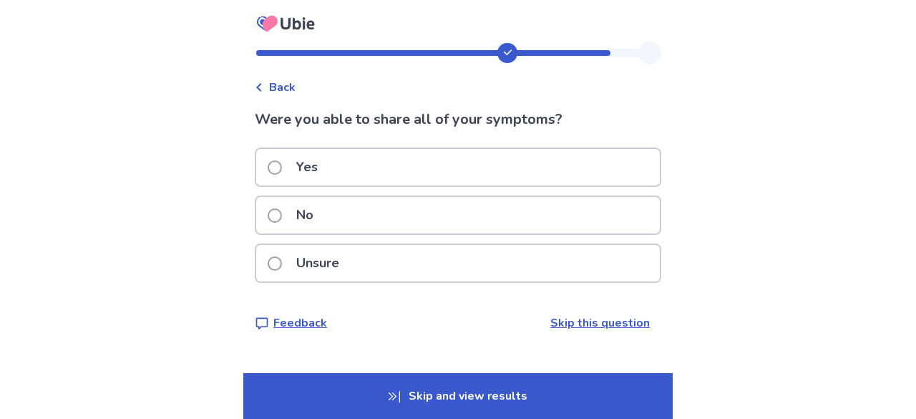
click at [326, 155] on p "Yes" at bounding box center [307, 167] width 39 height 36
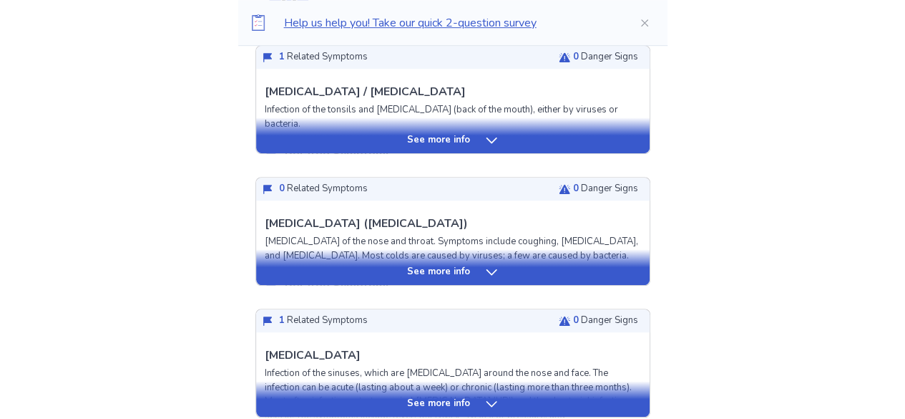
scroll to position [410, 0]
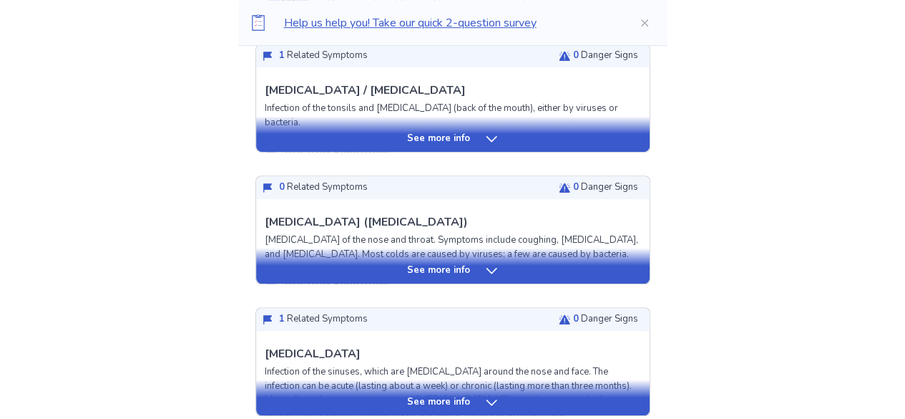
click at [331, 55] on p "1 Related Symptoms" at bounding box center [323, 56] width 89 height 14
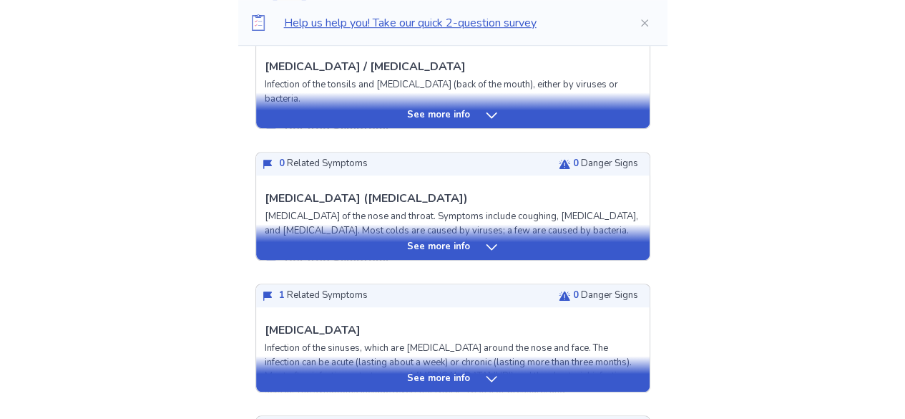
scroll to position [434, 0]
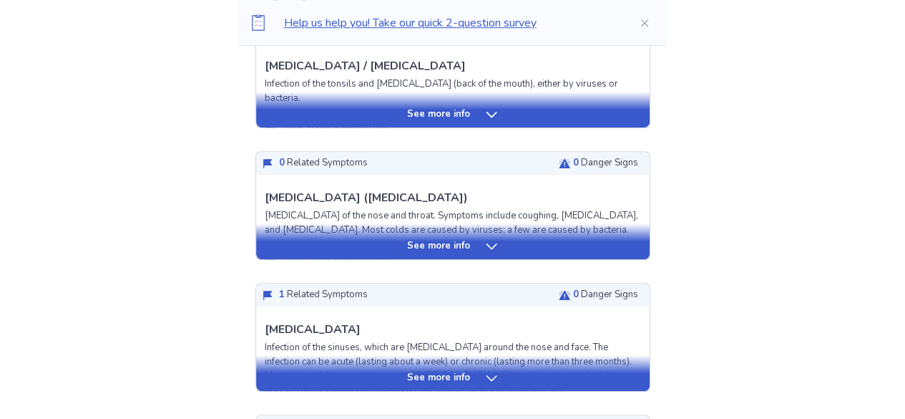
click at [436, 244] on p "See more info" at bounding box center [438, 246] width 63 height 14
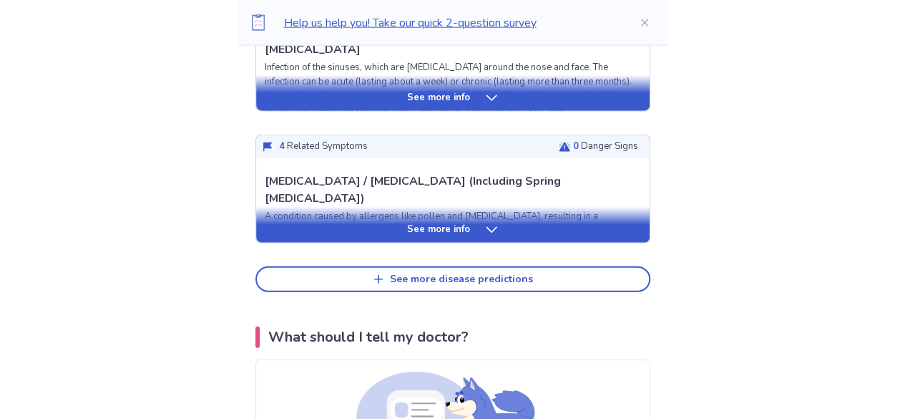
scroll to position [1732, 0]
